Goal: Find specific page/section: Find specific page/section

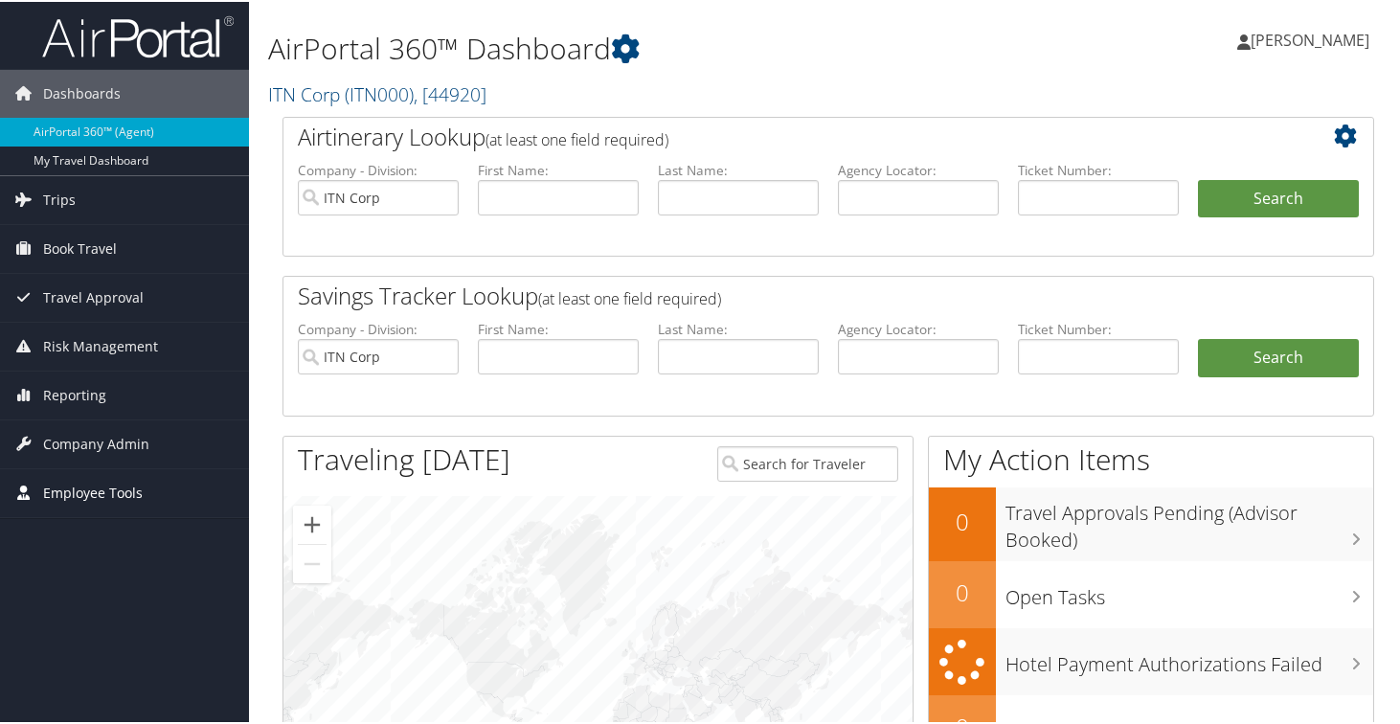
click at [78, 491] on span "Employee Tools" at bounding box center [93, 491] width 100 height 48
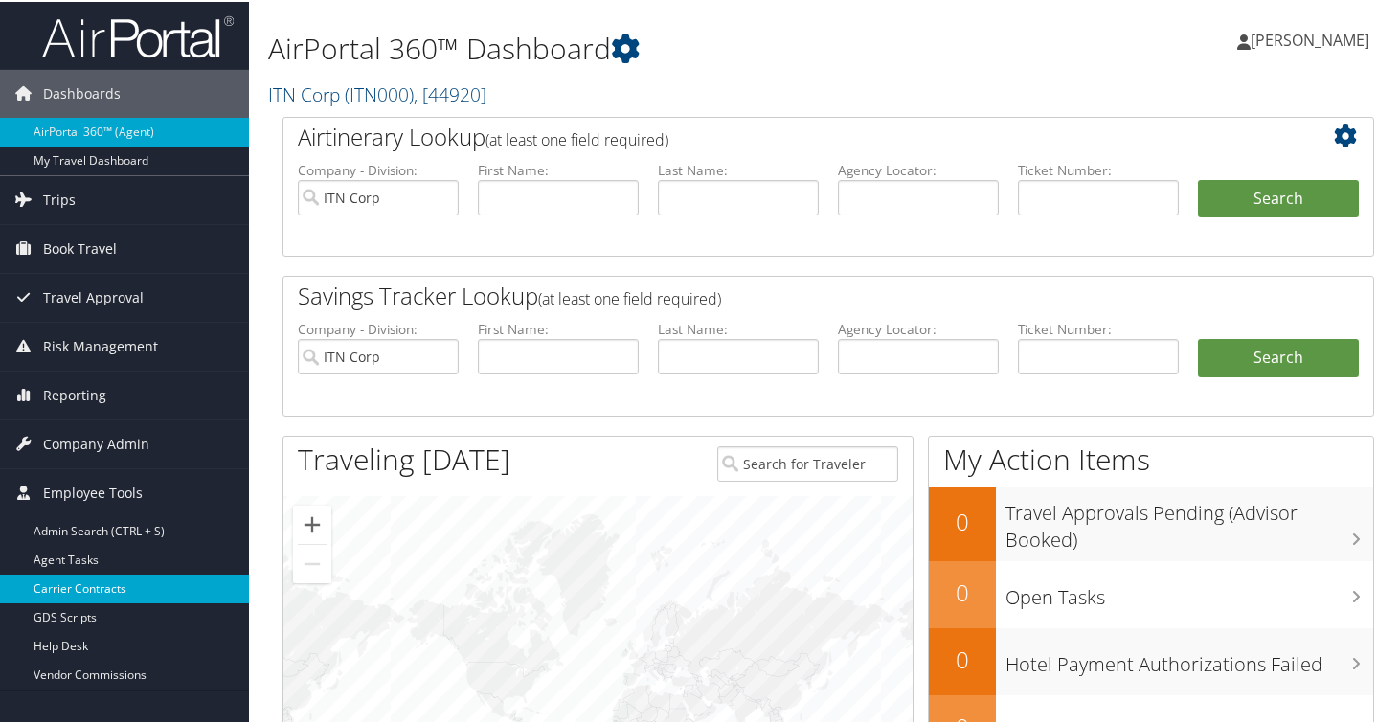
click at [88, 581] on link "Carrier Contracts" at bounding box center [124, 586] width 249 height 29
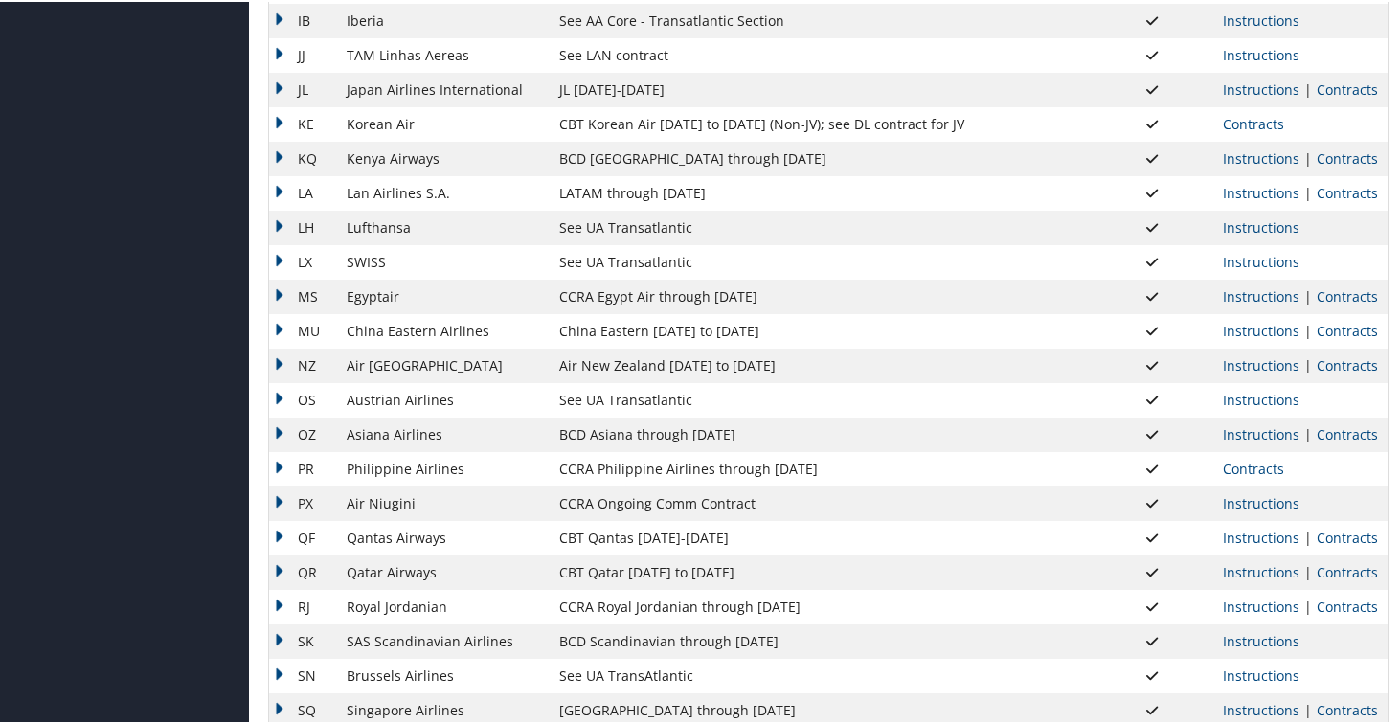
scroll to position [1479, 0]
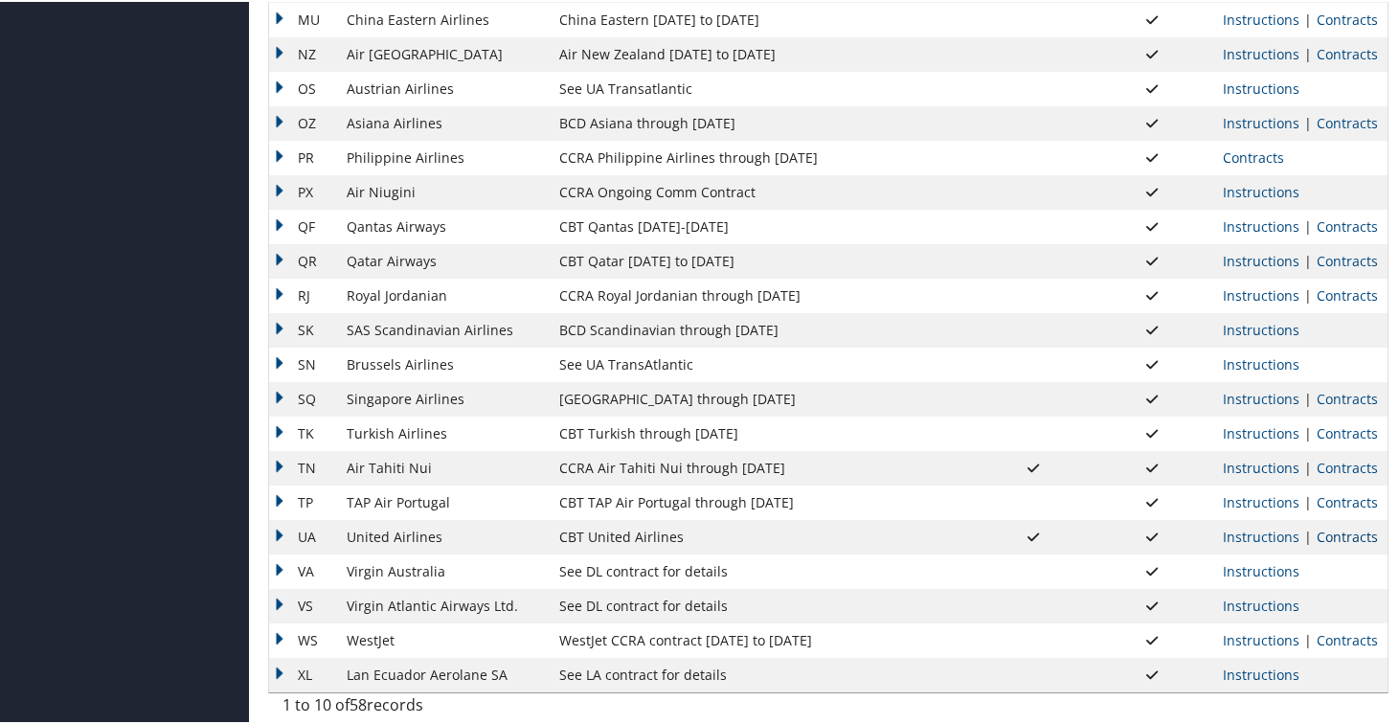
click at [1347, 536] on link "Contracts" at bounding box center [1346, 535] width 61 height 18
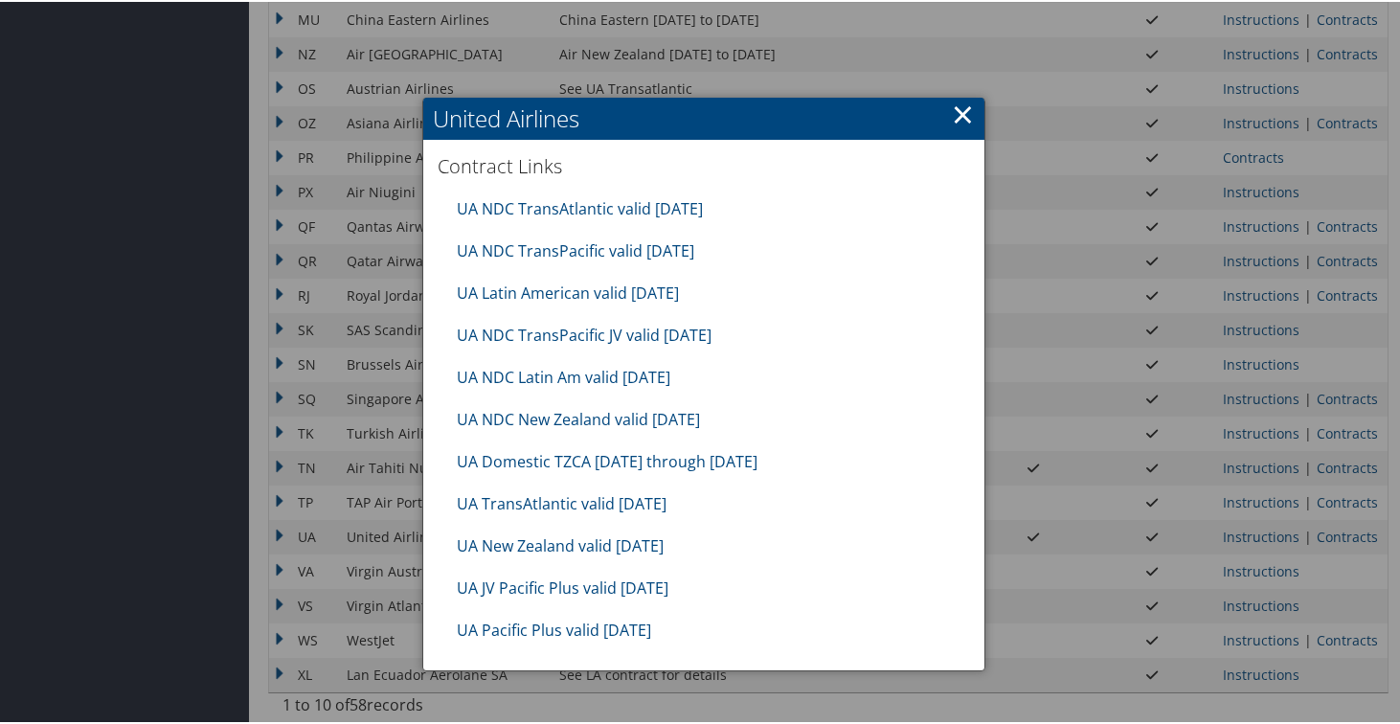
click at [957, 117] on link "×" at bounding box center [963, 112] width 22 height 38
